Goal: Information Seeking & Learning: Learn about a topic

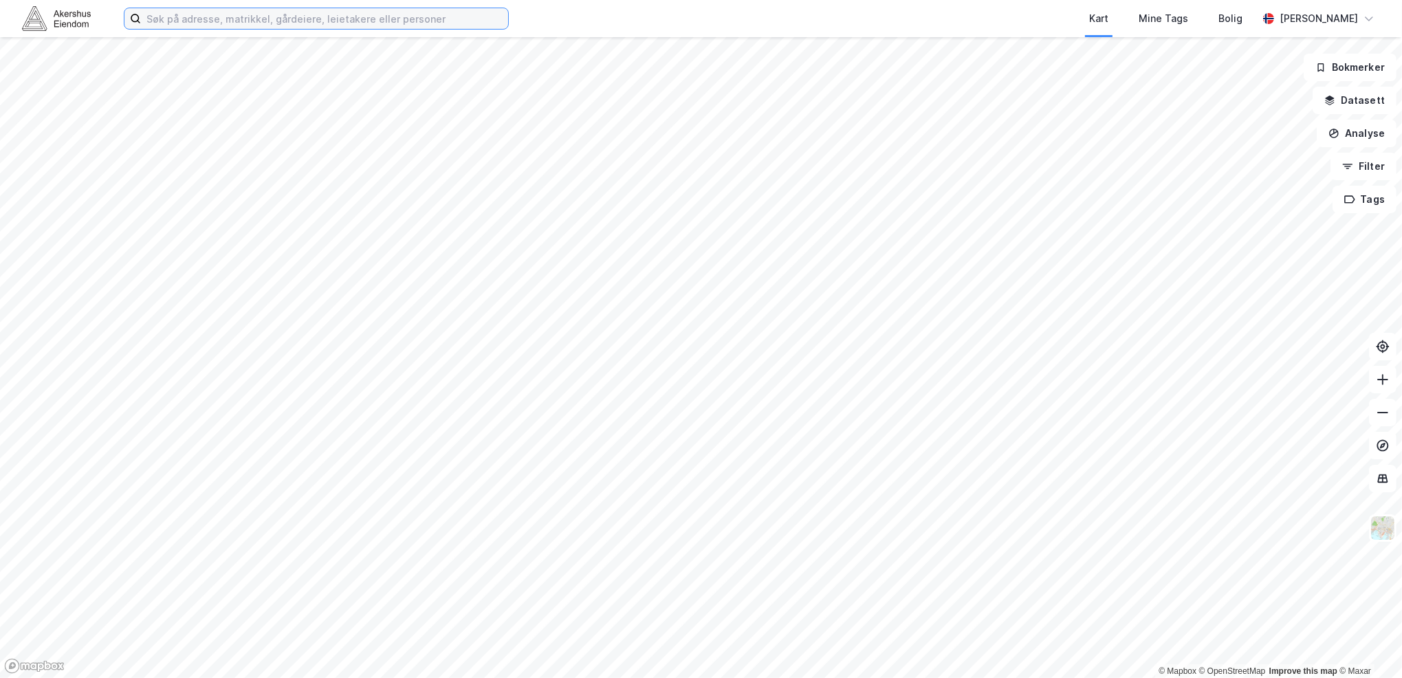
click at [190, 19] on input at bounding box center [324, 18] width 367 height 21
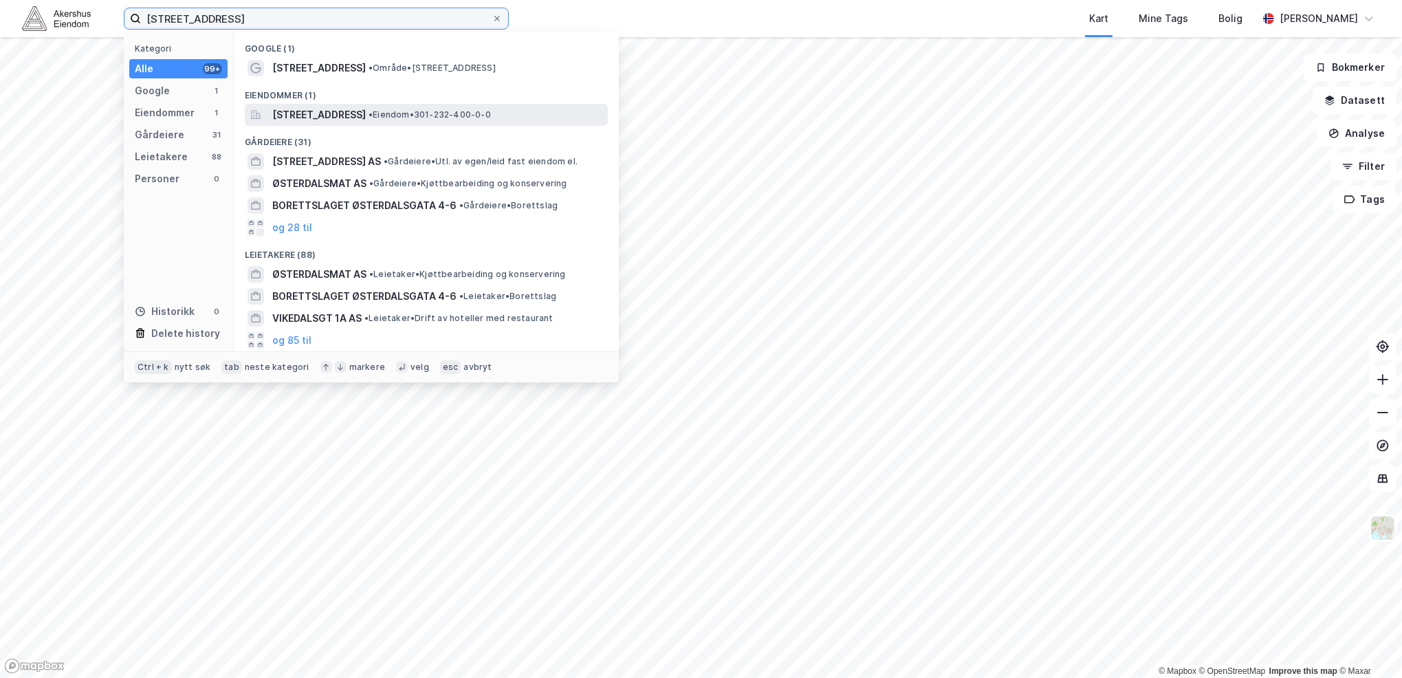
type input "[STREET_ADDRESS]"
click at [321, 112] on span "[STREET_ADDRESS]" at bounding box center [318, 115] width 93 height 16
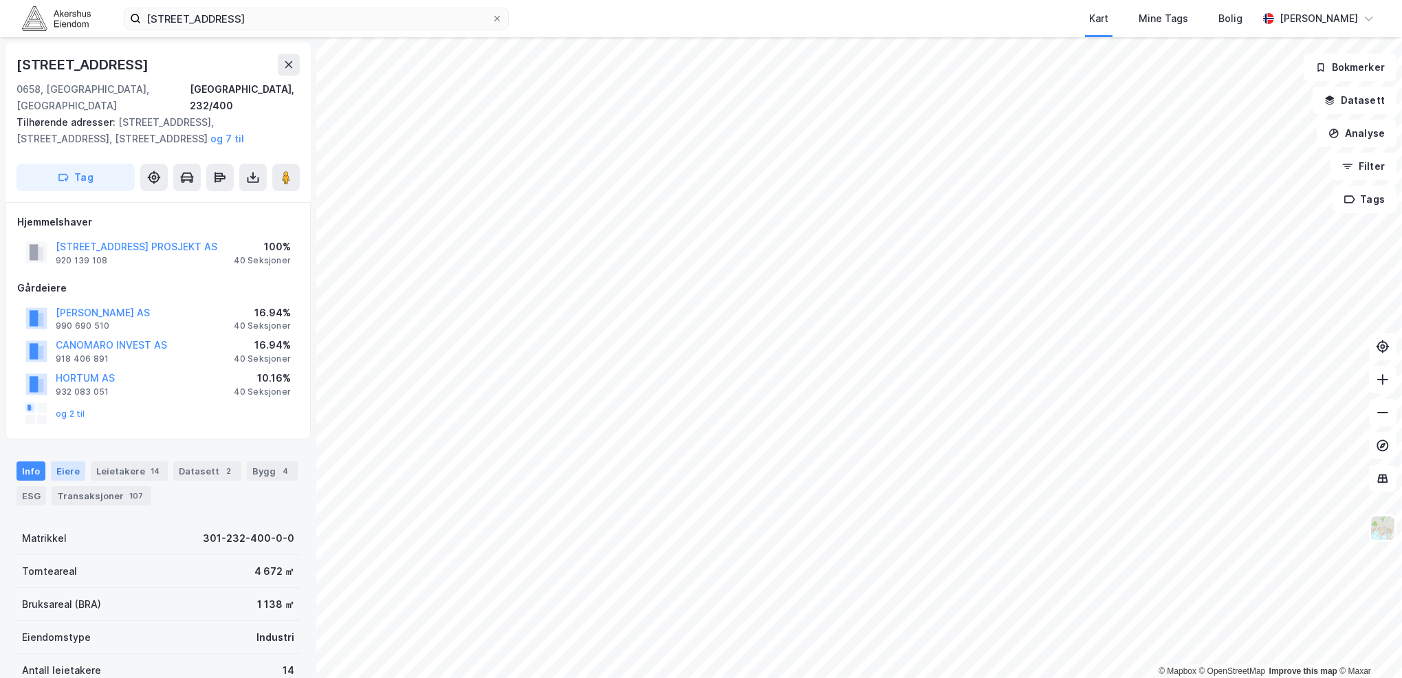
click at [67, 461] on div "Eiere" at bounding box center [68, 470] width 34 height 19
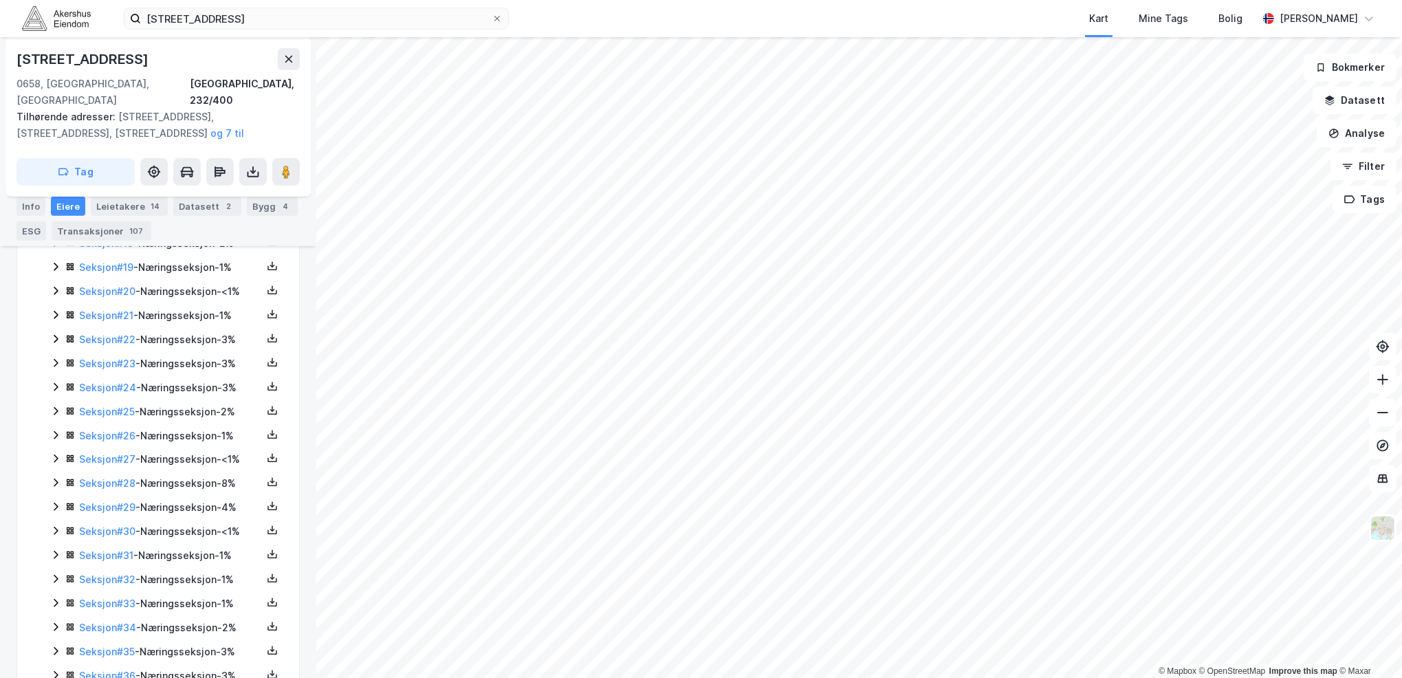
scroll to position [903, 0]
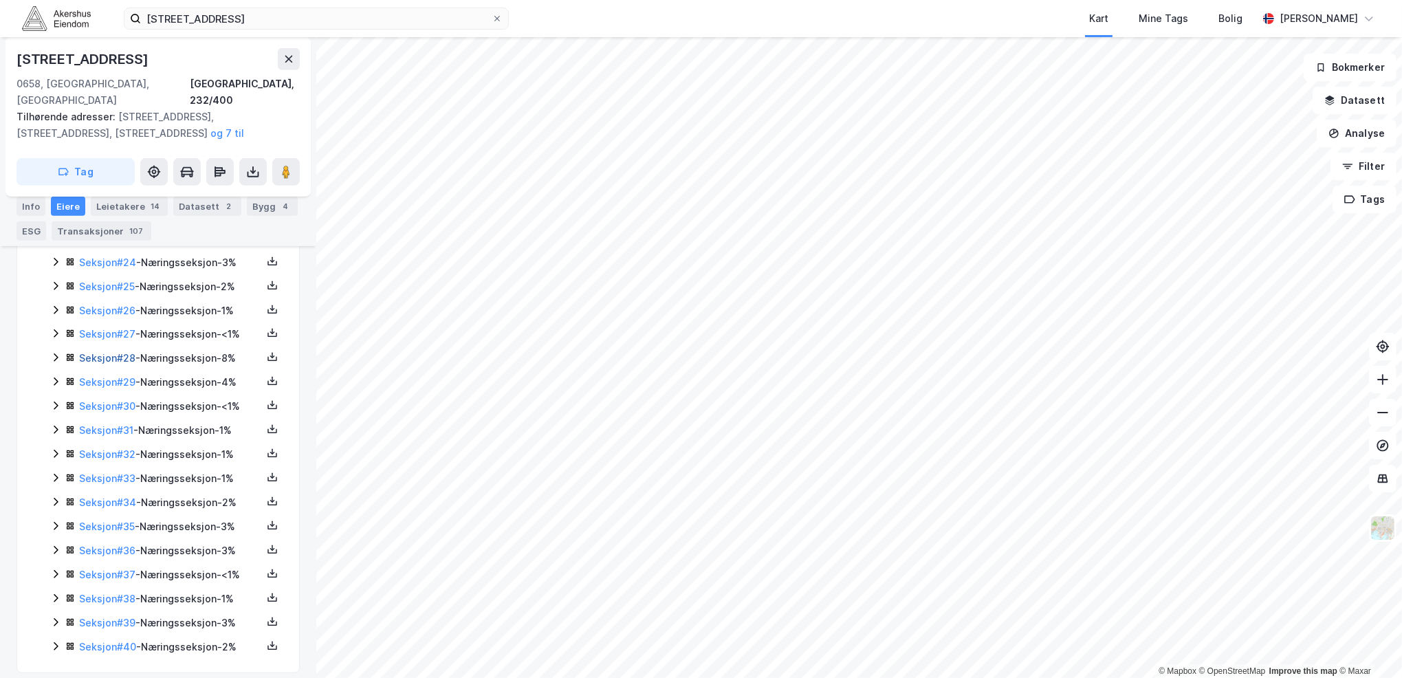
click at [103, 352] on link "Seksjon # 28" at bounding box center [107, 358] width 56 height 12
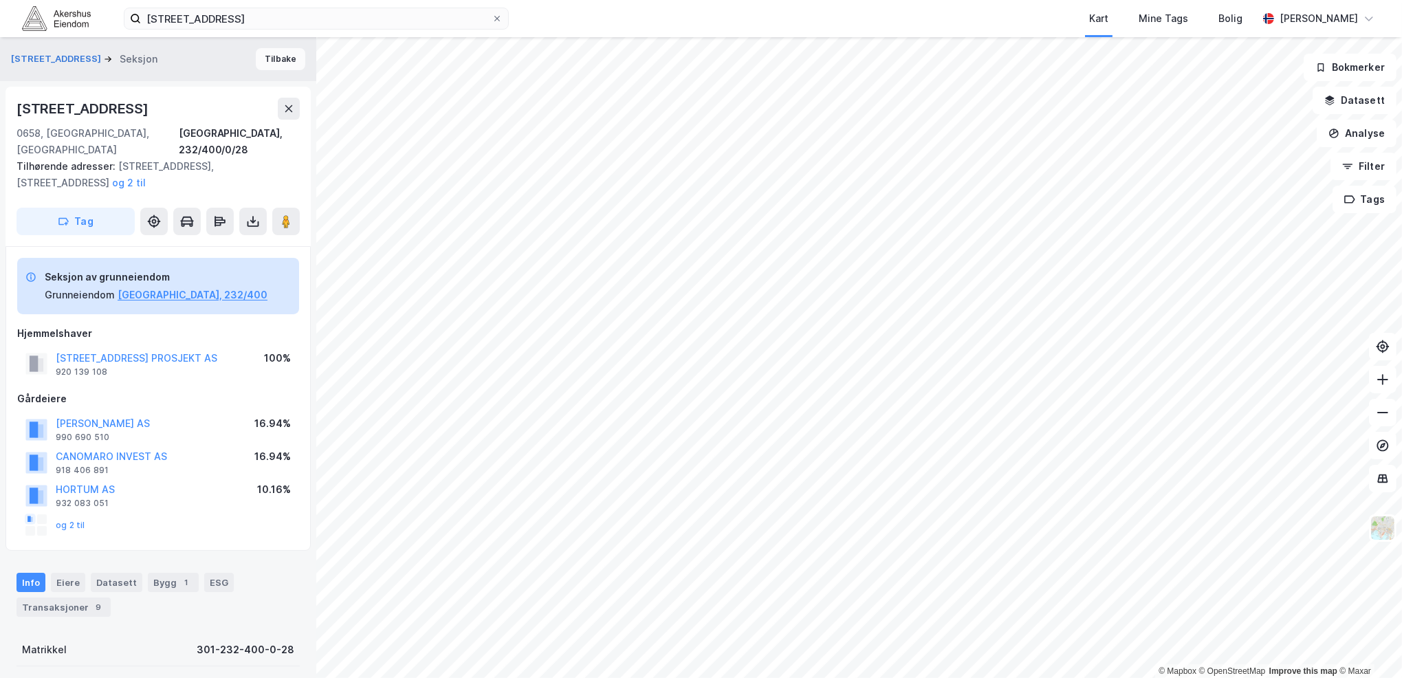
click at [274, 63] on button "Tilbake" at bounding box center [280, 59] width 49 height 22
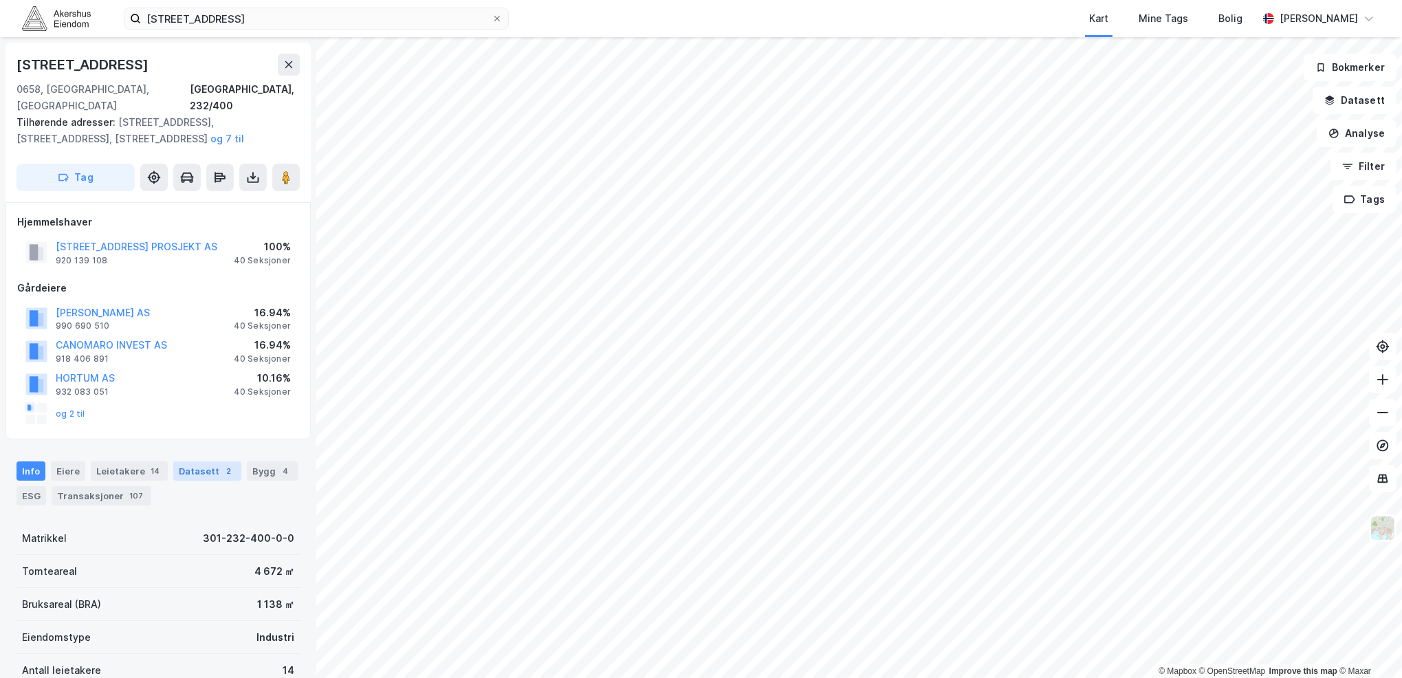
click at [212, 461] on div "Datasett 2" at bounding box center [207, 470] width 68 height 19
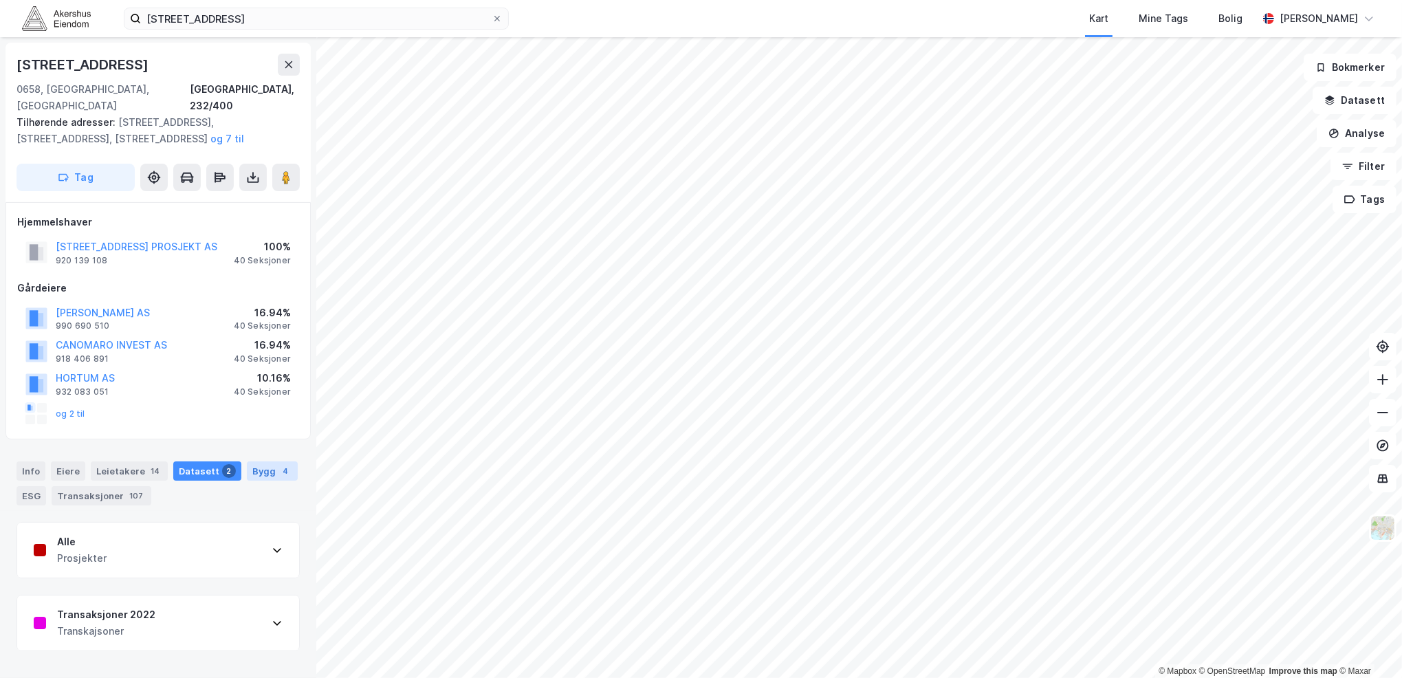
click at [250, 461] on div "Bygg 4" at bounding box center [272, 470] width 51 height 19
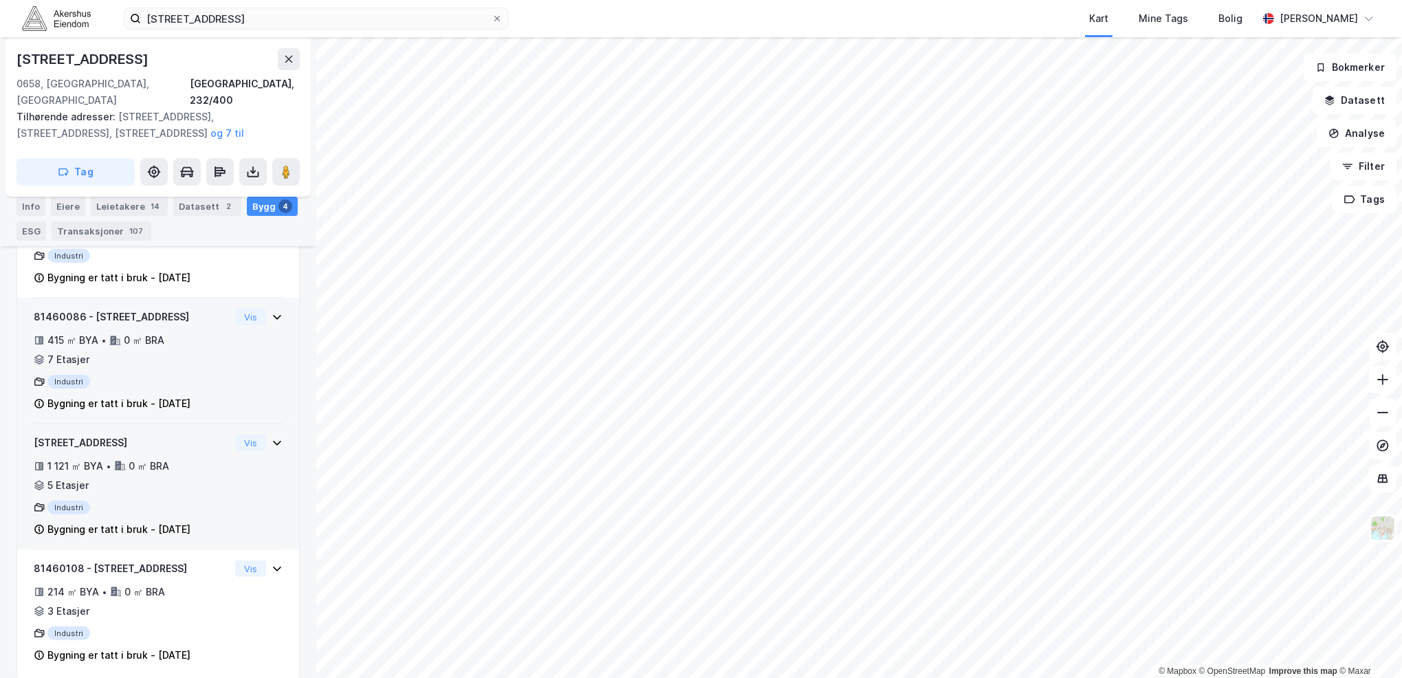
scroll to position [436, 0]
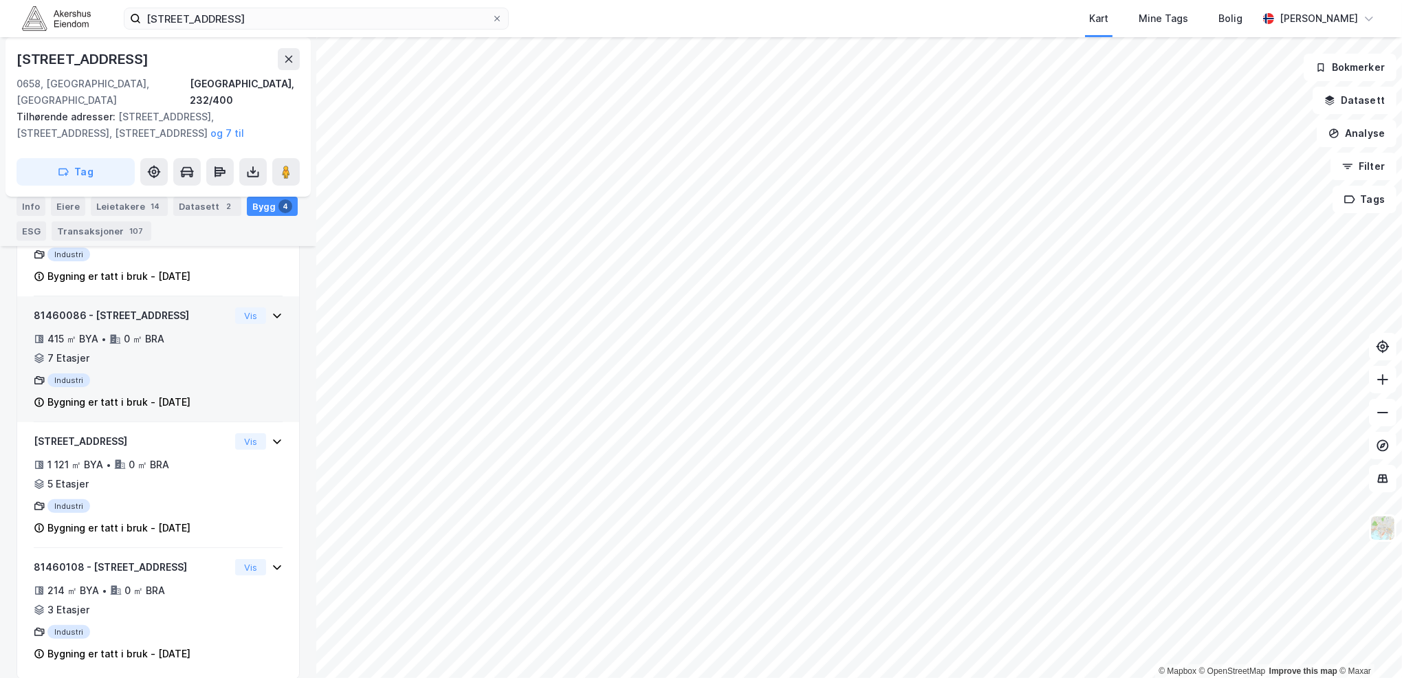
click at [272, 310] on icon at bounding box center [277, 315] width 11 height 11
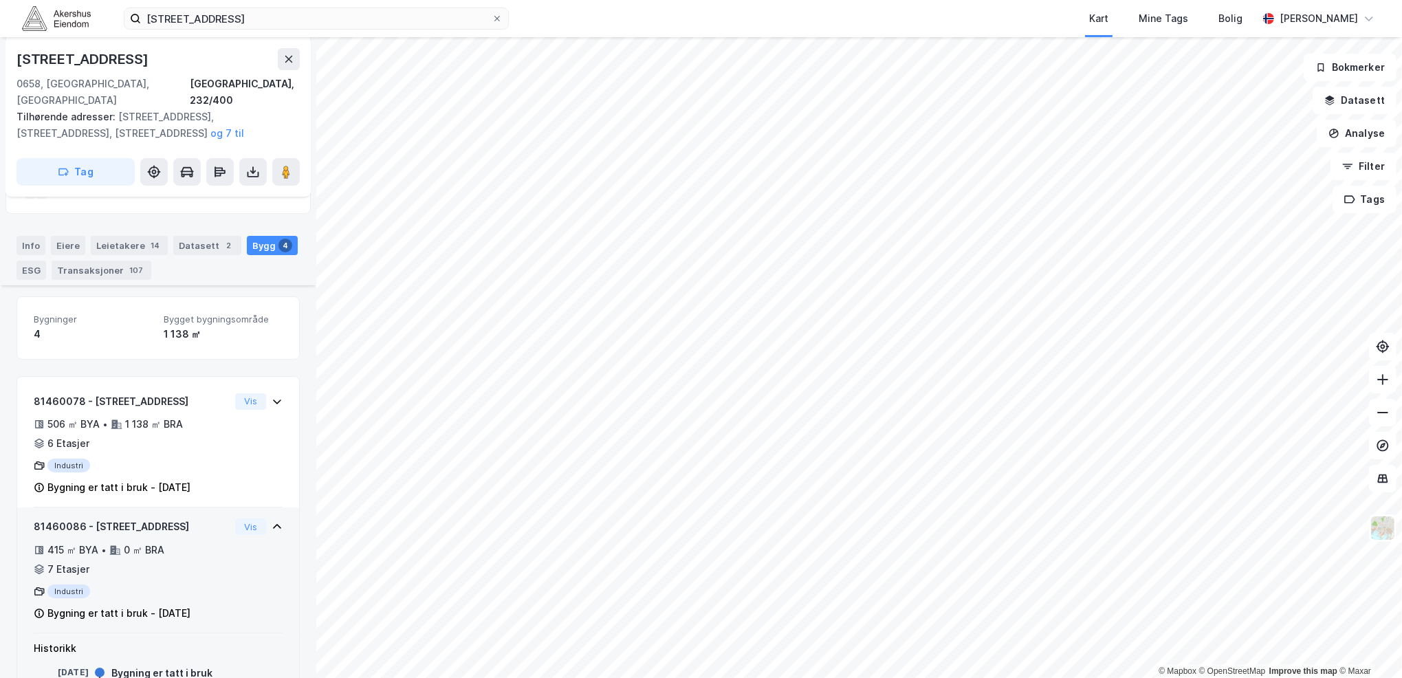
scroll to position [93, 0]
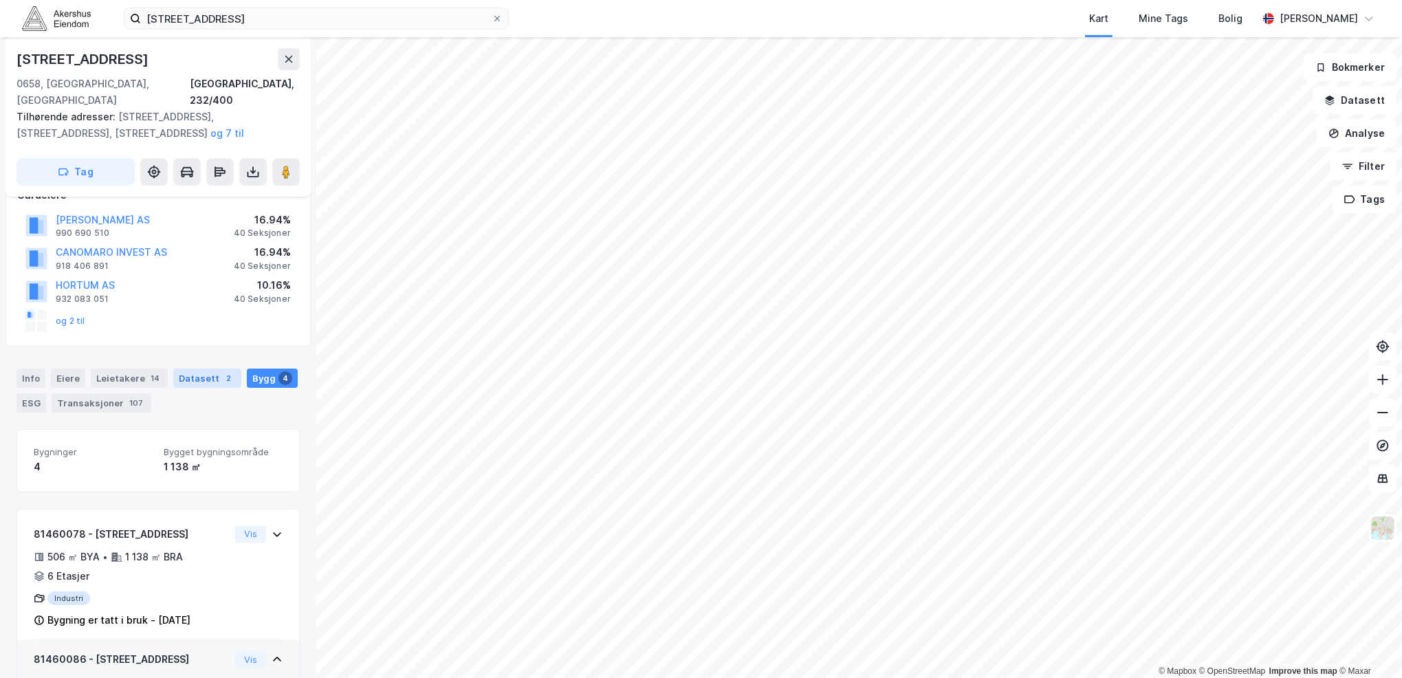
click at [173, 368] on div "Datasett 2" at bounding box center [207, 377] width 68 height 19
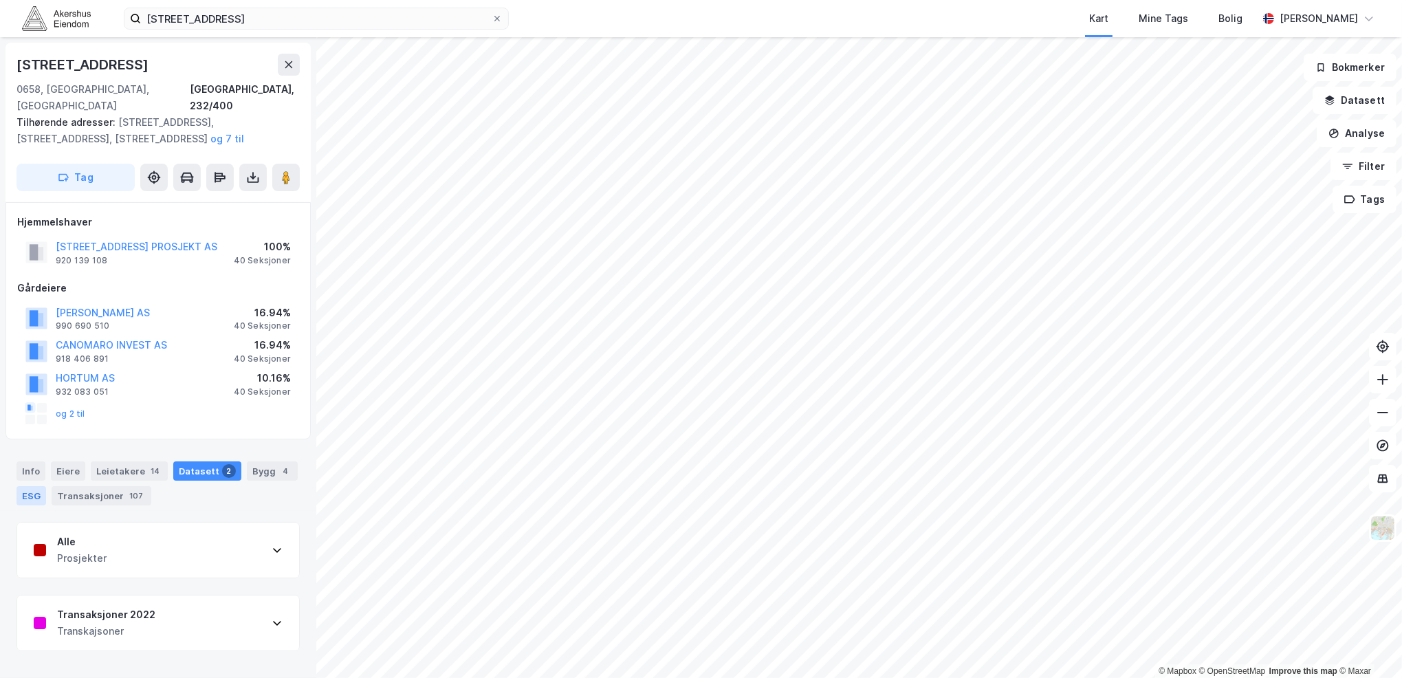
click at [31, 486] on div "ESG" at bounding box center [31, 495] width 30 height 19
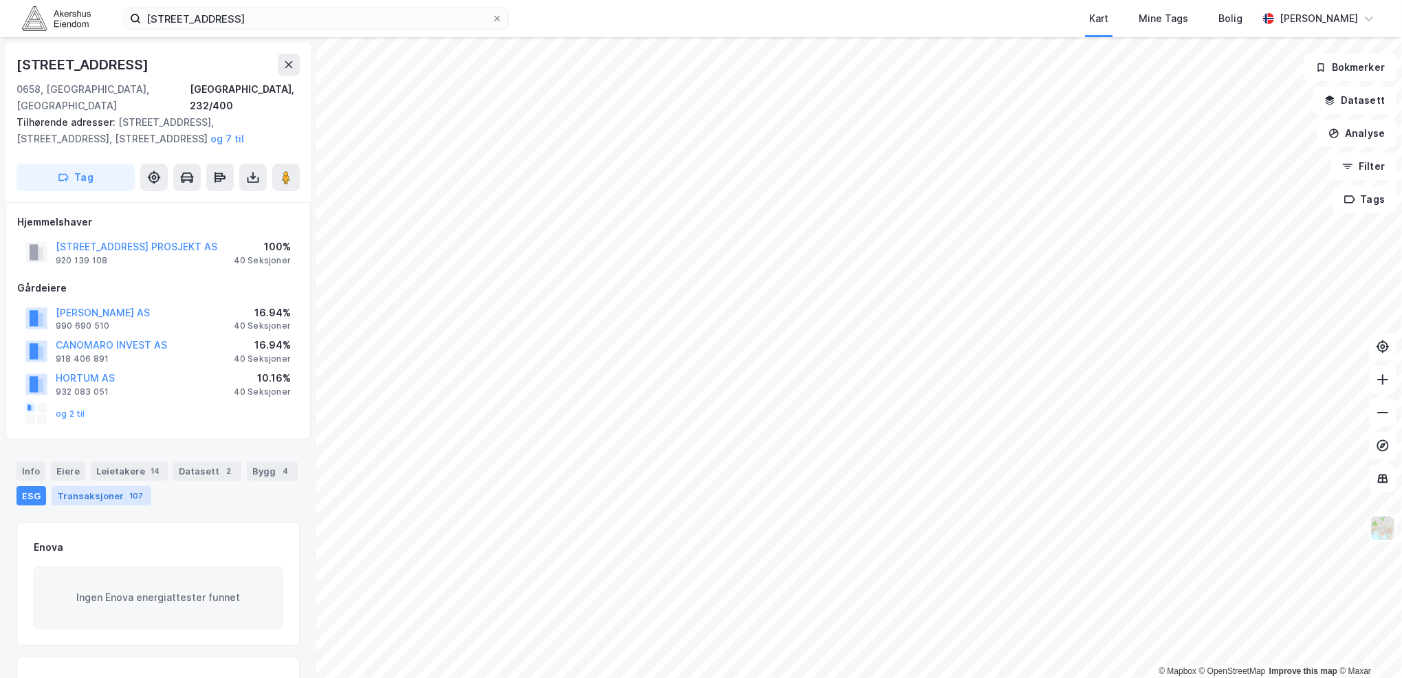
click at [85, 486] on div "Transaksjoner 107" at bounding box center [102, 495] width 100 height 19
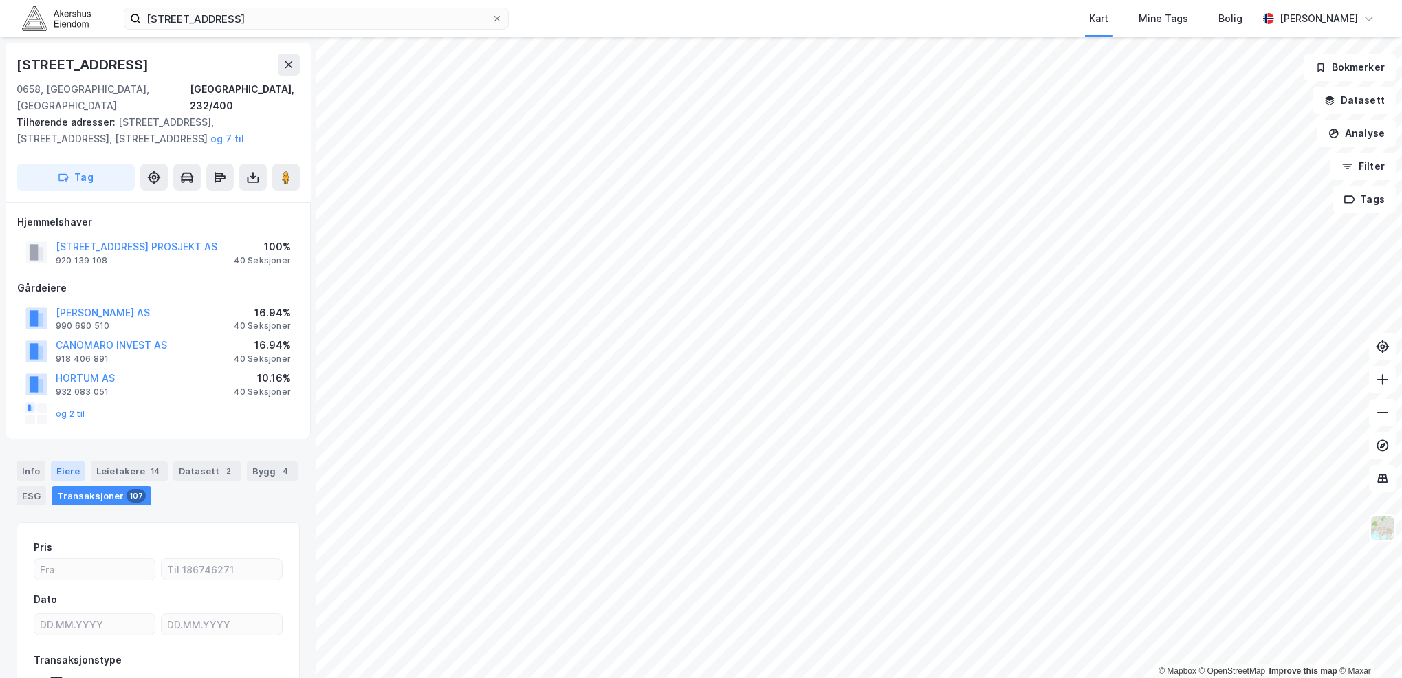
click at [60, 461] on div "Eiere" at bounding box center [68, 470] width 34 height 19
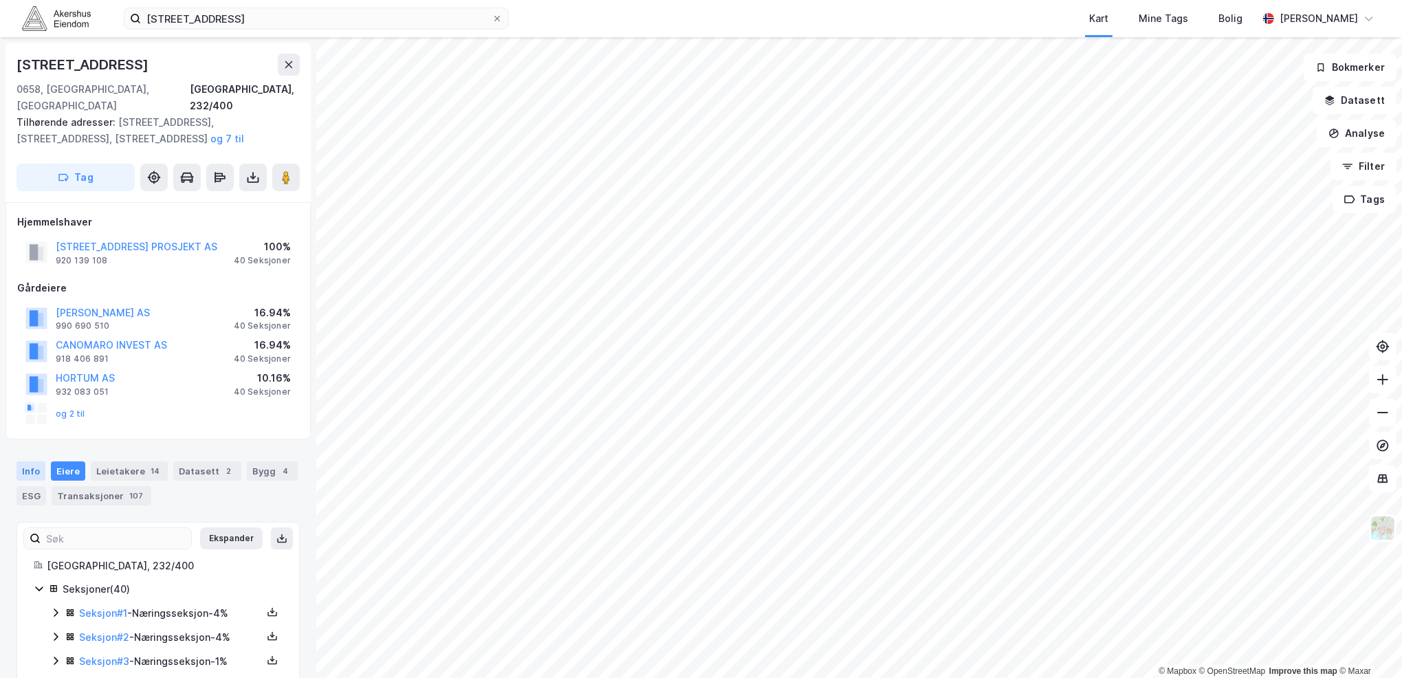
click at [36, 461] on div "Info" at bounding box center [30, 470] width 29 height 19
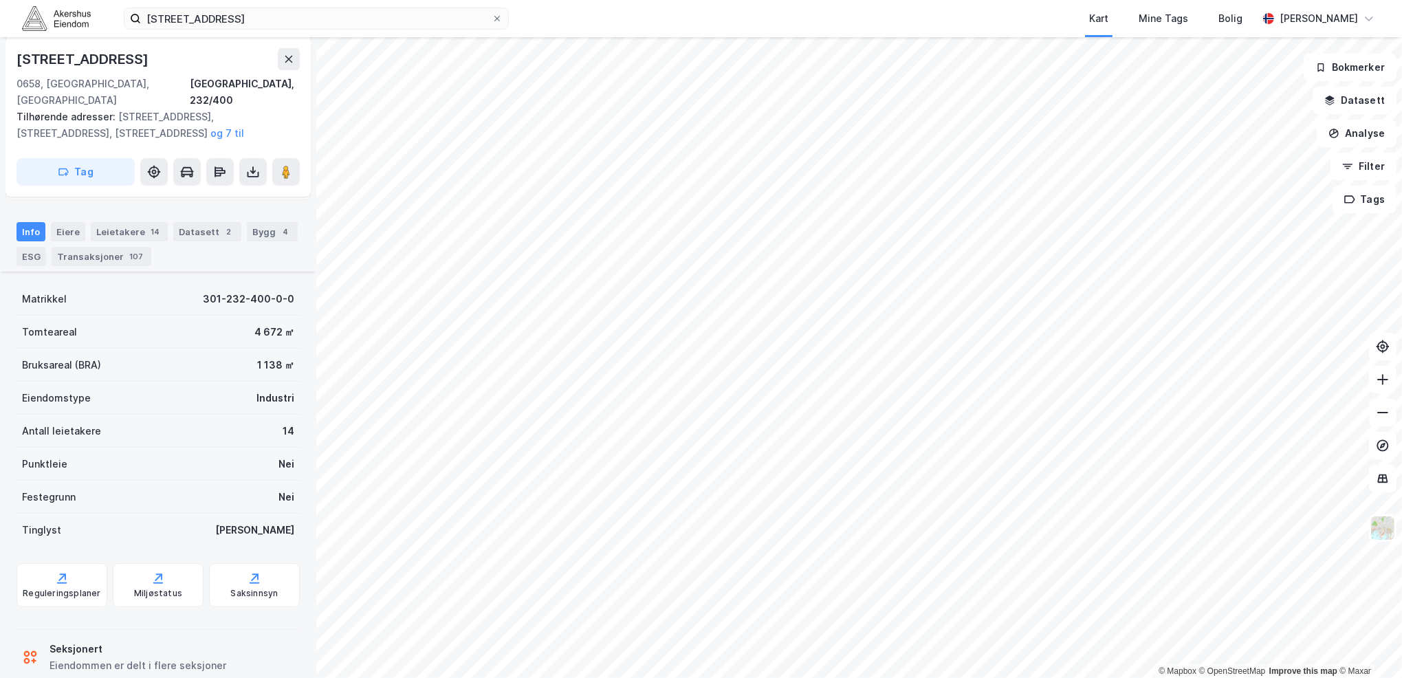
scroll to position [252, 0]
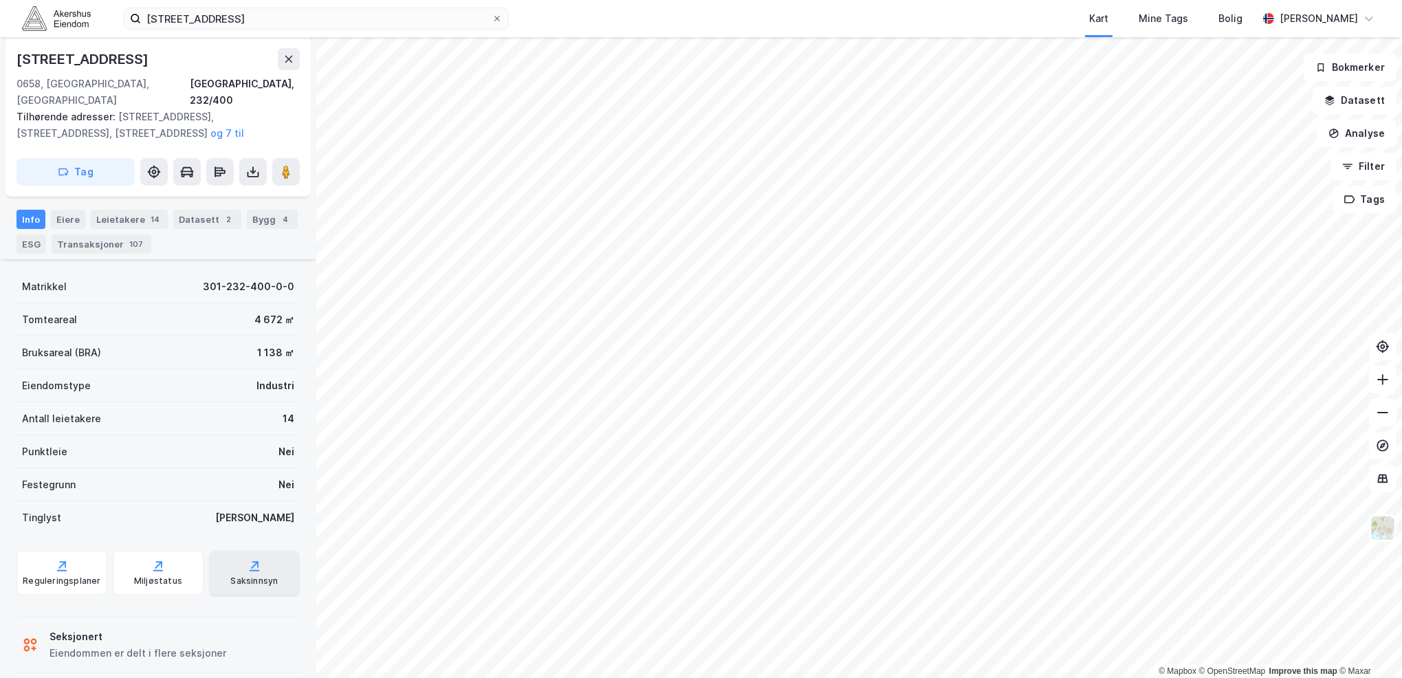
click at [247, 559] on icon at bounding box center [254, 566] width 14 height 14
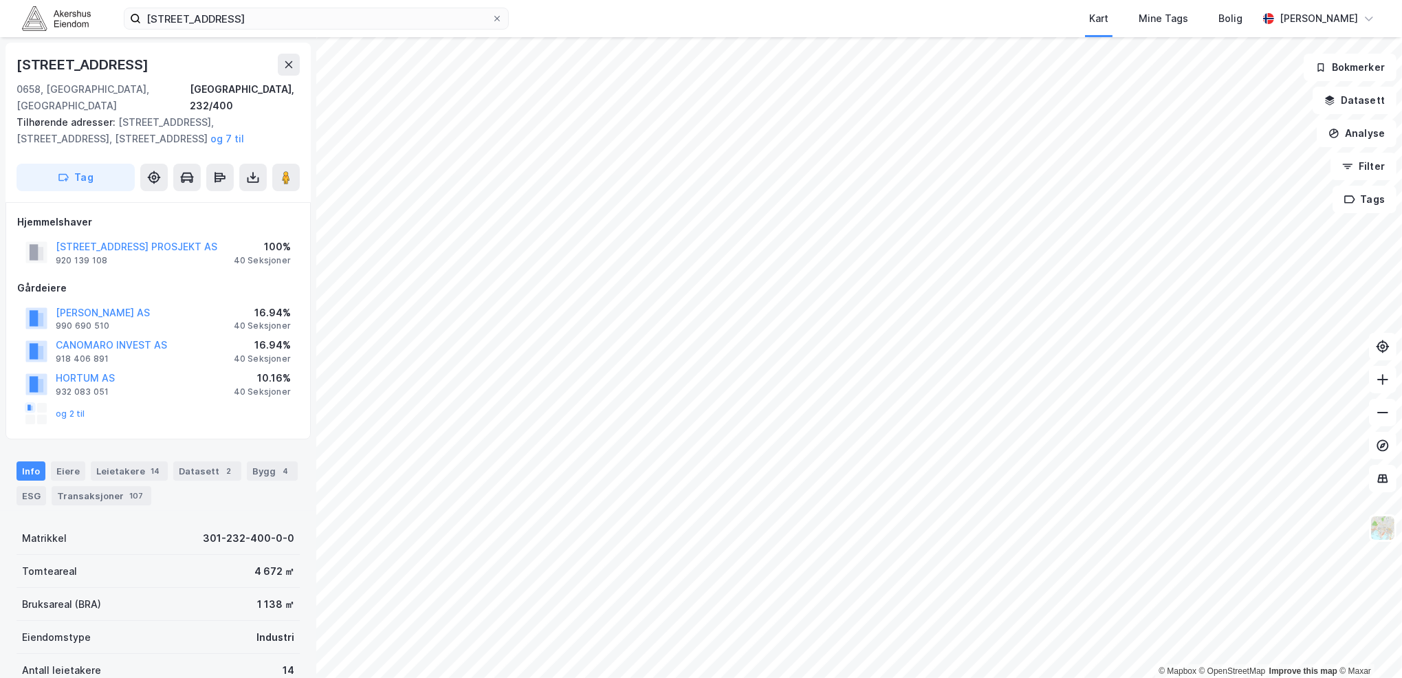
scroll to position [0, 0]
drag, startPoint x: 217, startPoint y: 227, endPoint x: 52, endPoint y: 234, distance: 164.5
click at [52, 236] on div "[STREET_ADDRESS] PROSJEKT AS 920 139 108 100% 40 Seksjoner" at bounding box center [158, 252] width 282 height 33
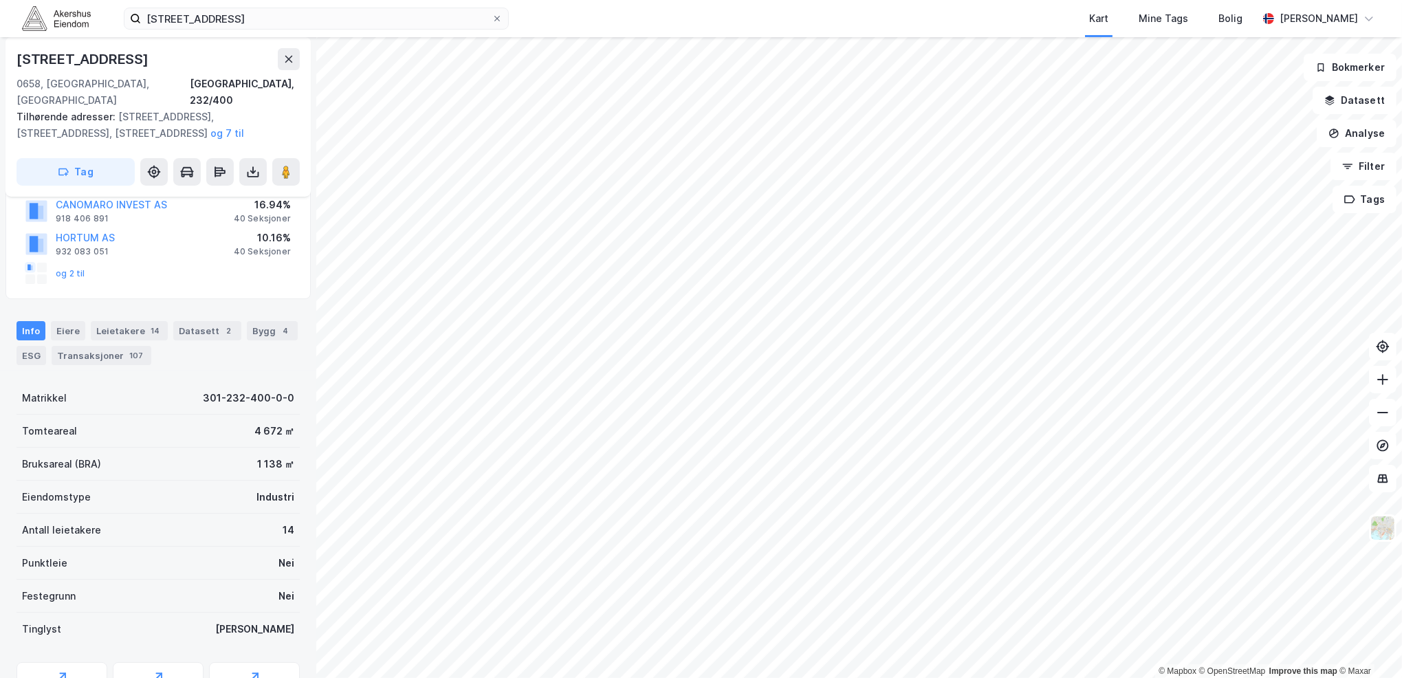
scroll to position [69, 0]
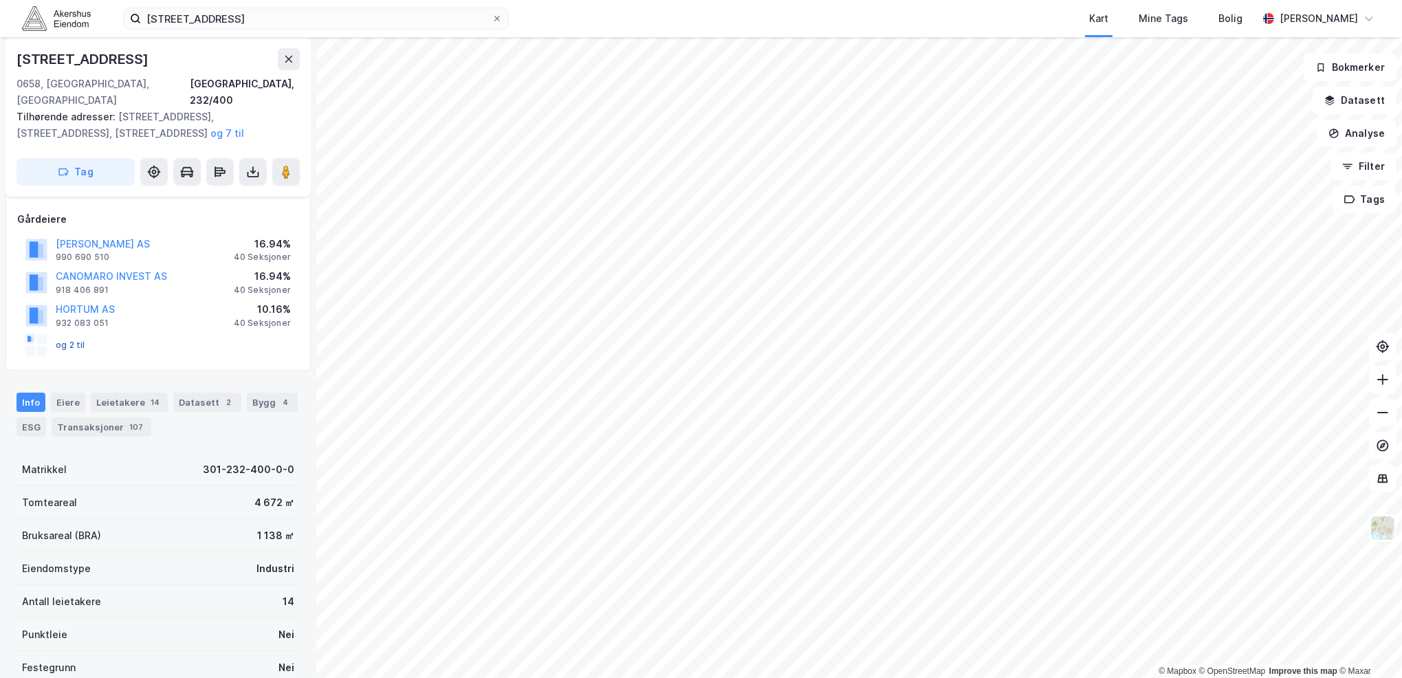
click at [0, 0] on button "og 2 til" at bounding box center [0, 0] width 0 height 0
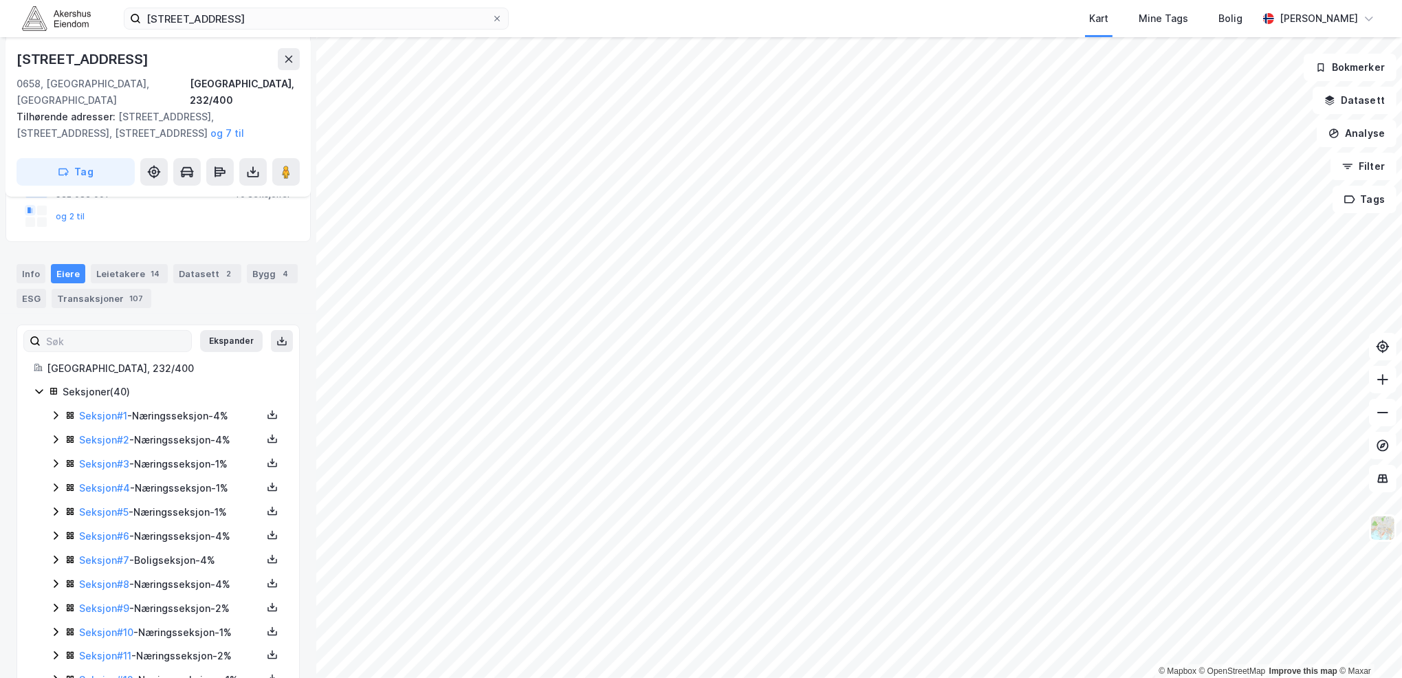
scroll to position [186, 0]
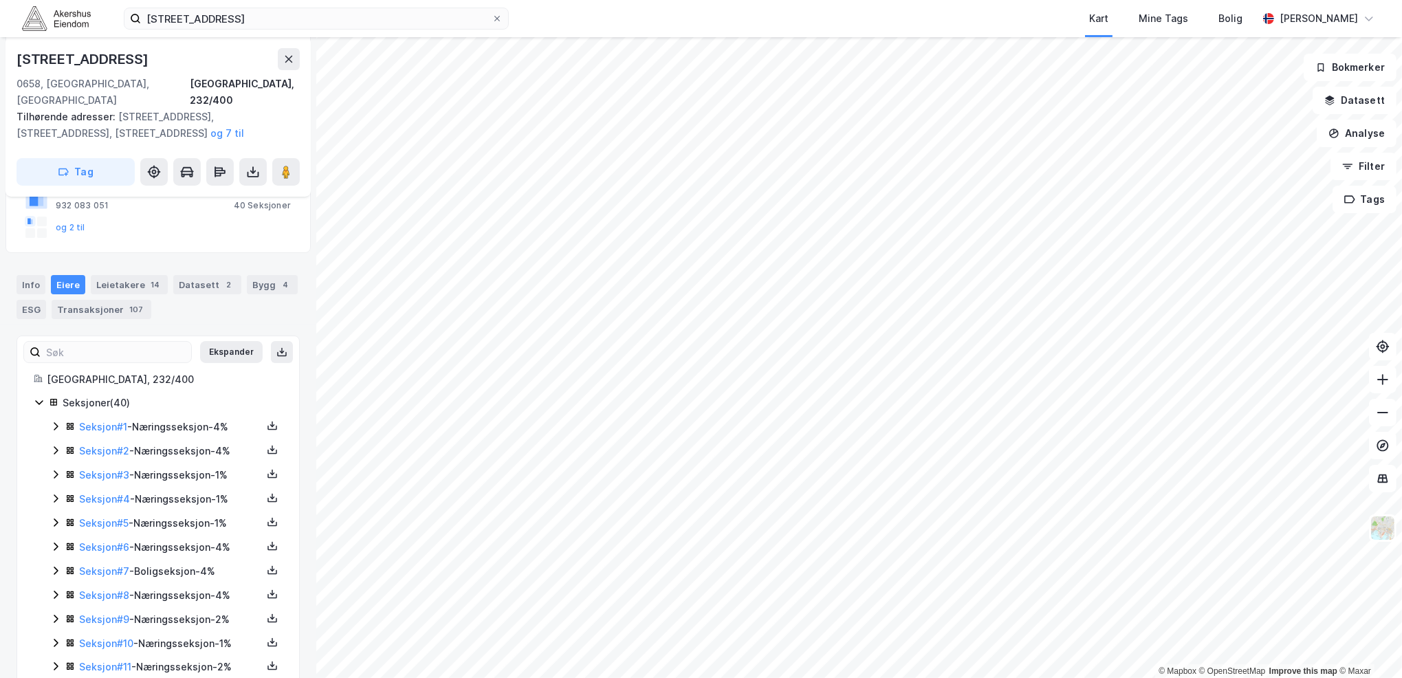
click at [71, 275] on div "Eiere" at bounding box center [68, 284] width 34 height 19
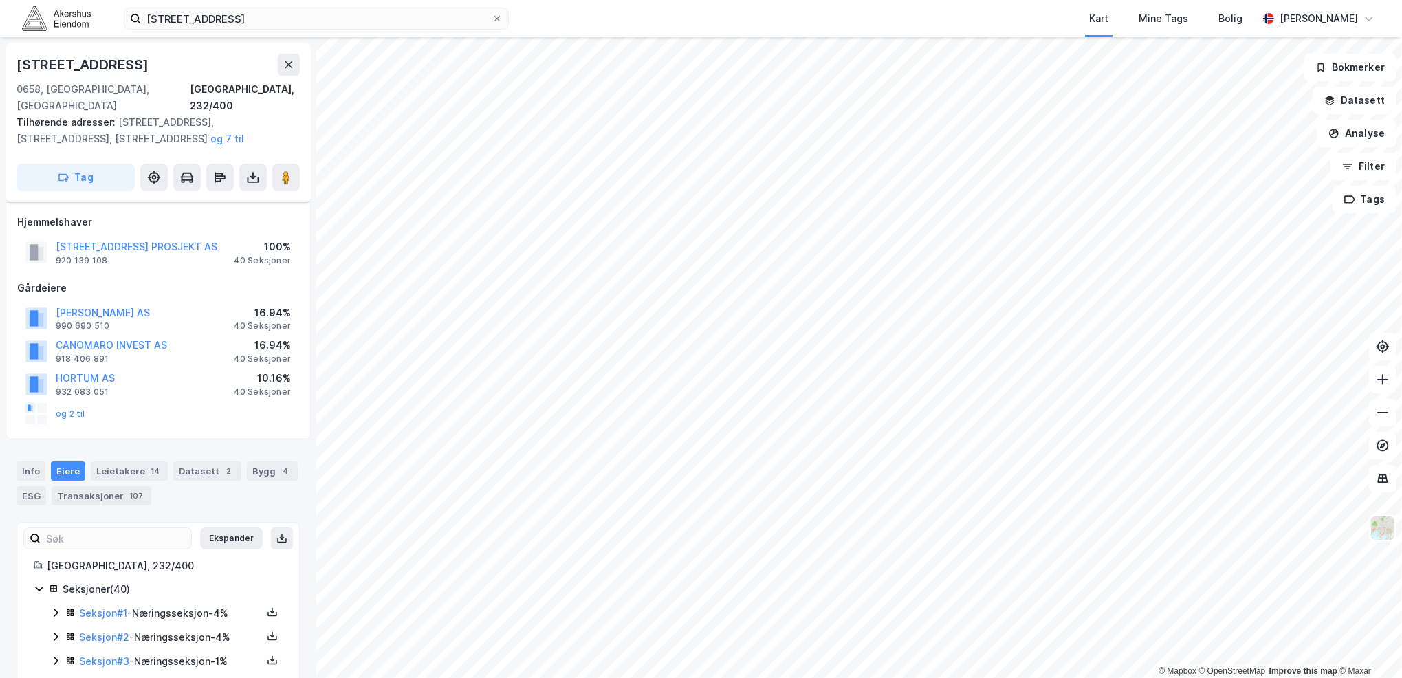
scroll to position [69, 0]
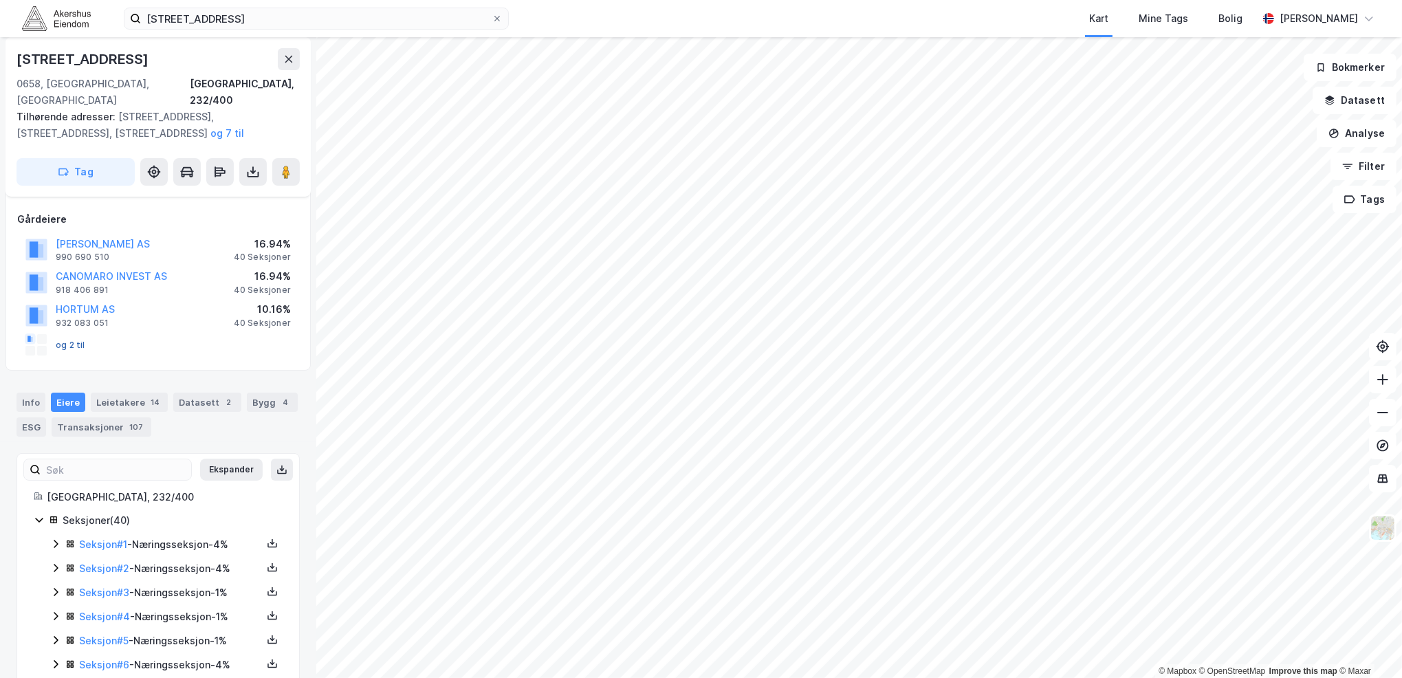
click at [0, 0] on button "og 2 til" at bounding box center [0, 0] width 0 height 0
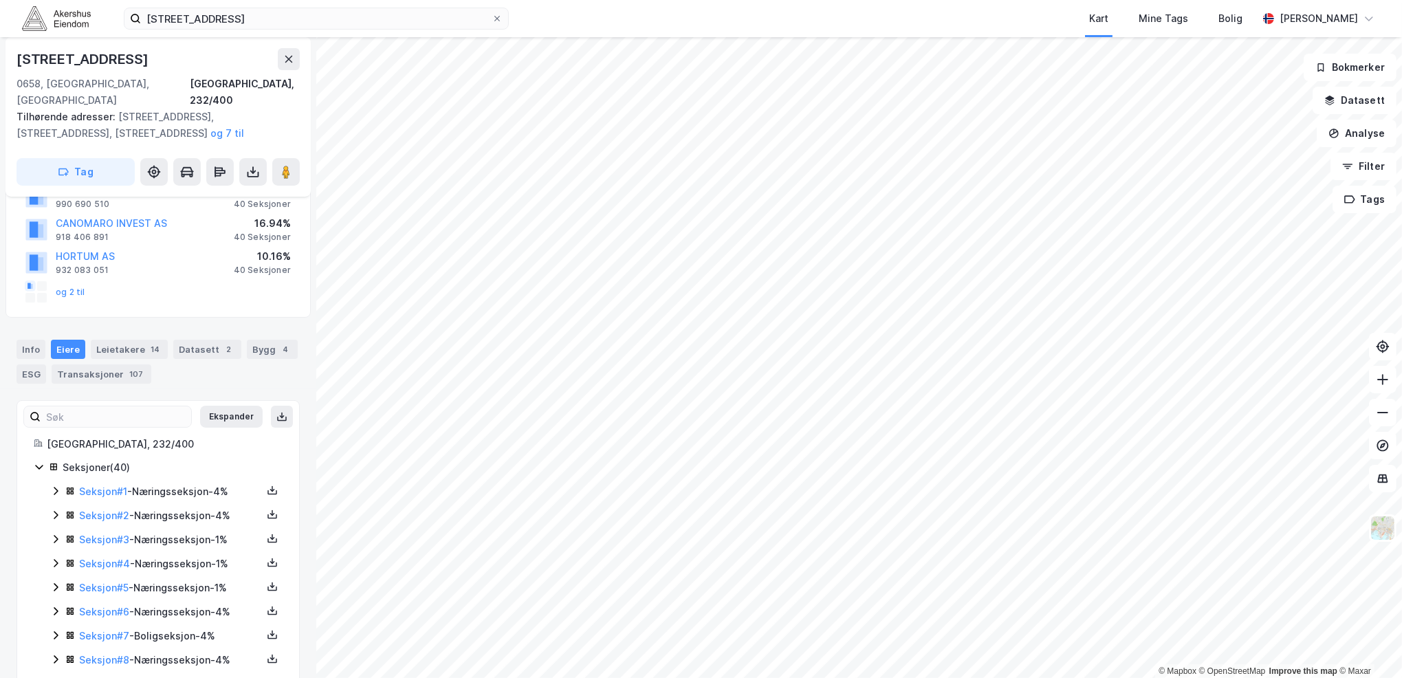
scroll to position [0, 0]
